Goal: Transaction & Acquisition: Register for event/course

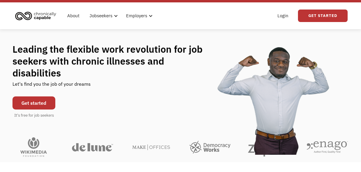
scroll to position [14, 0]
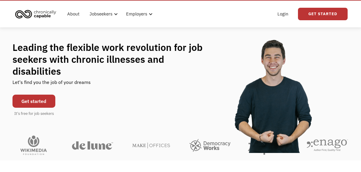
click at [17, 95] on link "Get started" at bounding box center [33, 101] width 43 height 13
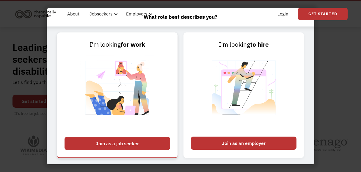
click at [117, 141] on div "Join as a job seeker" at bounding box center [118, 143] width 106 height 13
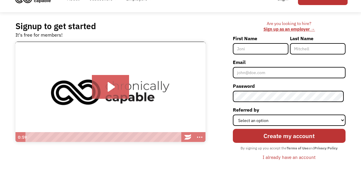
scroll to position [30, 0]
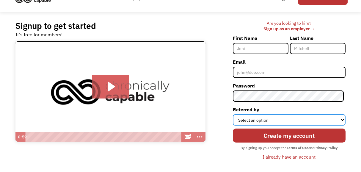
click at [240, 121] on select "Select an option Instagram Facebook Twitter Search Engine News Article Word of …" at bounding box center [289, 119] width 113 height 11
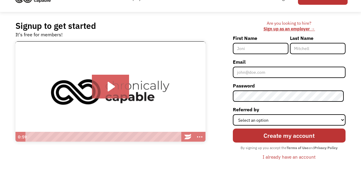
click at [225, 35] on div "Are you looking to hire? ‍ Sign up as an employer → First Name Last Name Email …" at bounding box center [278, 94] width 134 height 146
click at [49, 170] on div "Signup to get started It's free for members! Click for sound @keyframes VOLUME_…" at bounding box center [181, 93] width 348 height 163
click at [248, 53] on input "First Name" at bounding box center [261, 48] width 56 height 11
type input "[PERSON_NAME]"
click at [303, 51] on input "Last Name" at bounding box center [318, 48] width 56 height 11
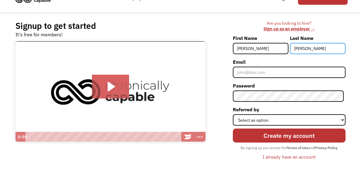
type input "[PERSON_NAME]"
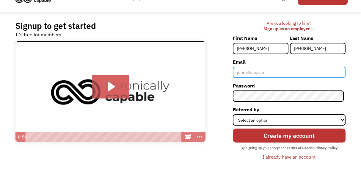
click at [279, 76] on input "Email" at bounding box center [289, 72] width 113 height 11
type input "[EMAIL_ADDRESS][DOMAIN_NAME]"
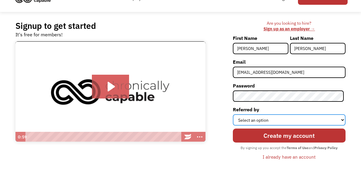
click at [266, 119] on select "Select an option Instagram Facebook Twitter Search Engine News Article Word of …" at bounding box center [289, 119] width 113 height 11
select select "Search Engine"
click at [234, 114] on select "Select an option Instagram Facebook Twitter Search Engine News Article Word of …" at bounding box center [289, 119] width 113 height 11
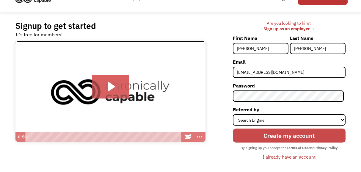
click at [253, 137] on input "Create my account" at bounding box center [289, 135] width 113 height 14
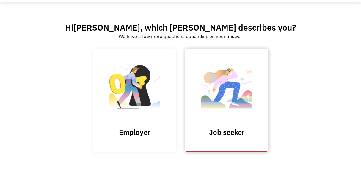
scroll to position [23, 0]
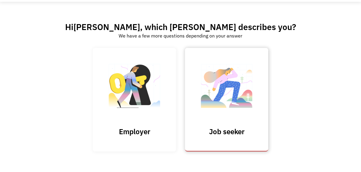
click at [236, 94] on img at bounding box center [226, 89] width 59 height 58
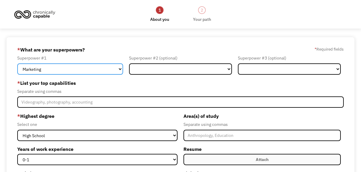
click at [101, 70] on select "Marketing Human Resources Finance Technology Operations Sales Industrial & Manu…" at bounding box center [70, 68] width 106 height 11
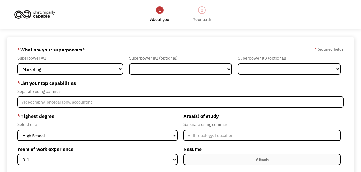
click at [139, 91] on div "Separate using commas" at bounding box center [180, 91] width 326 height 7
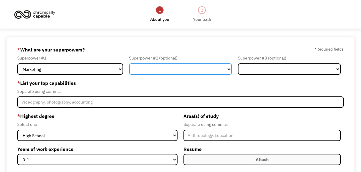
click at [155, 68] on select "Marketing Human Resources Finance Technology Operations Sales Industrial & Manu…" at bounding box center [180, 68] width 103 height 11
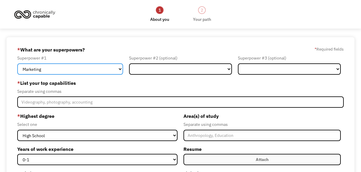
click at [101, 72] on select "Marketing Human Resources Finance Technology Operations Sales Industrial & Manu…" at bounding box center [70, 68] width 106 height 11
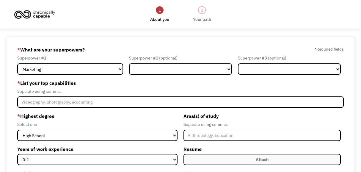
click at [169, 40] on div "68ee71e754743aa4a9ed420a ariholmesc@gmail.com kenise holmes Search Engine * Wha…" at bounding box center [181, 157] width 348 height 240
